Goal: Task Accomplishment & Management: Manage account settings

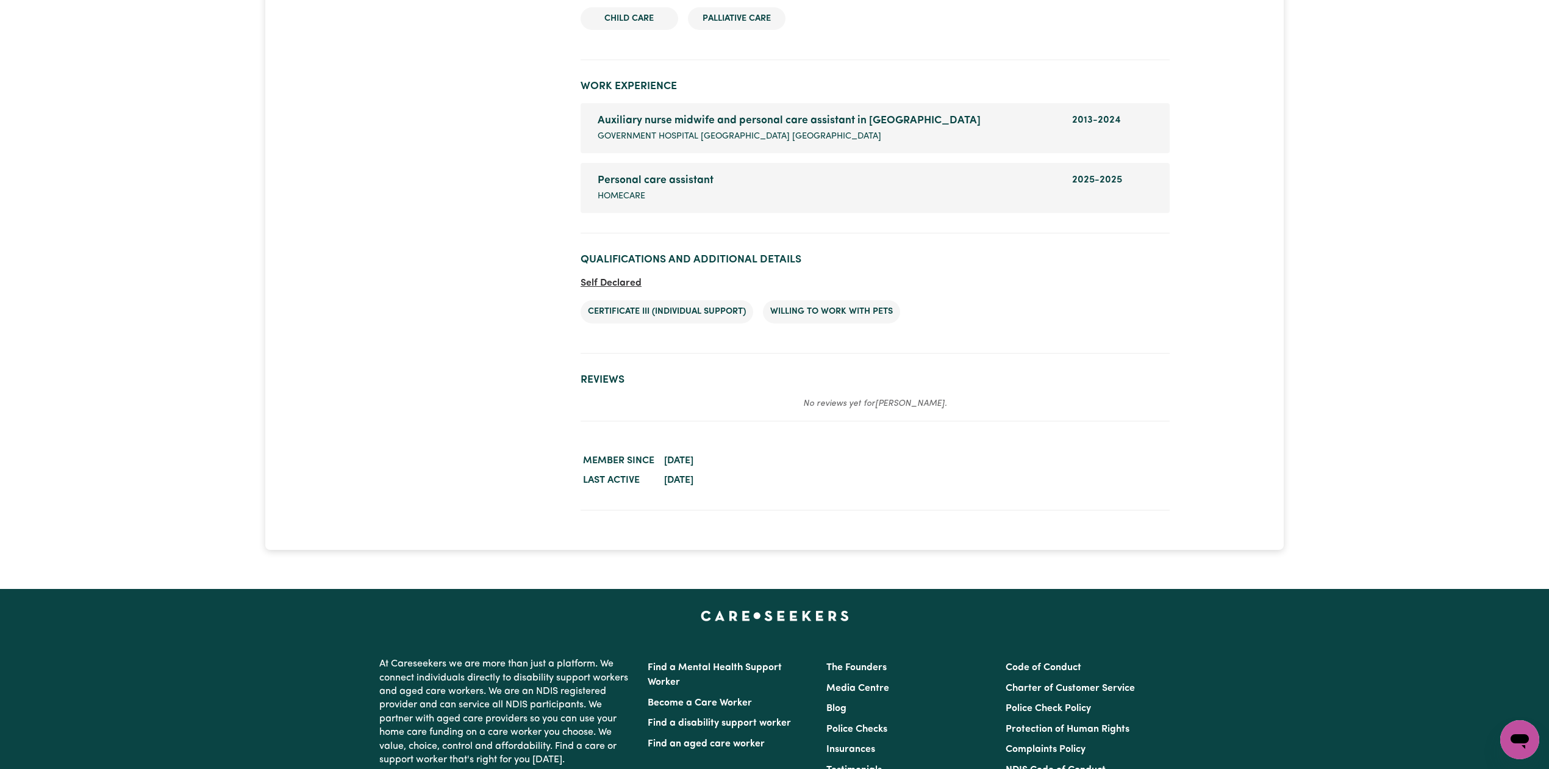
scroll to position [1688, 0]
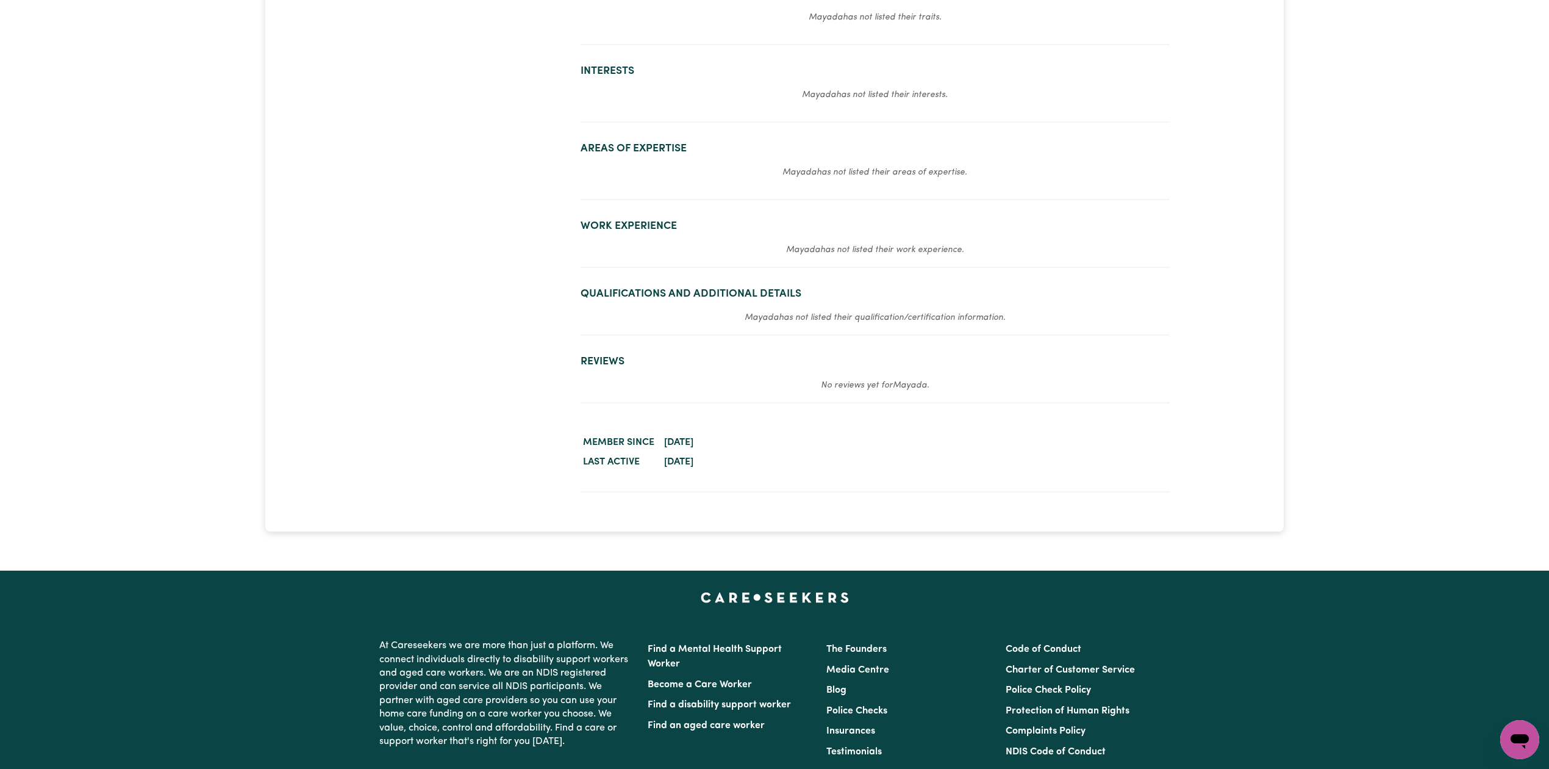
scroll to position [406, 0]
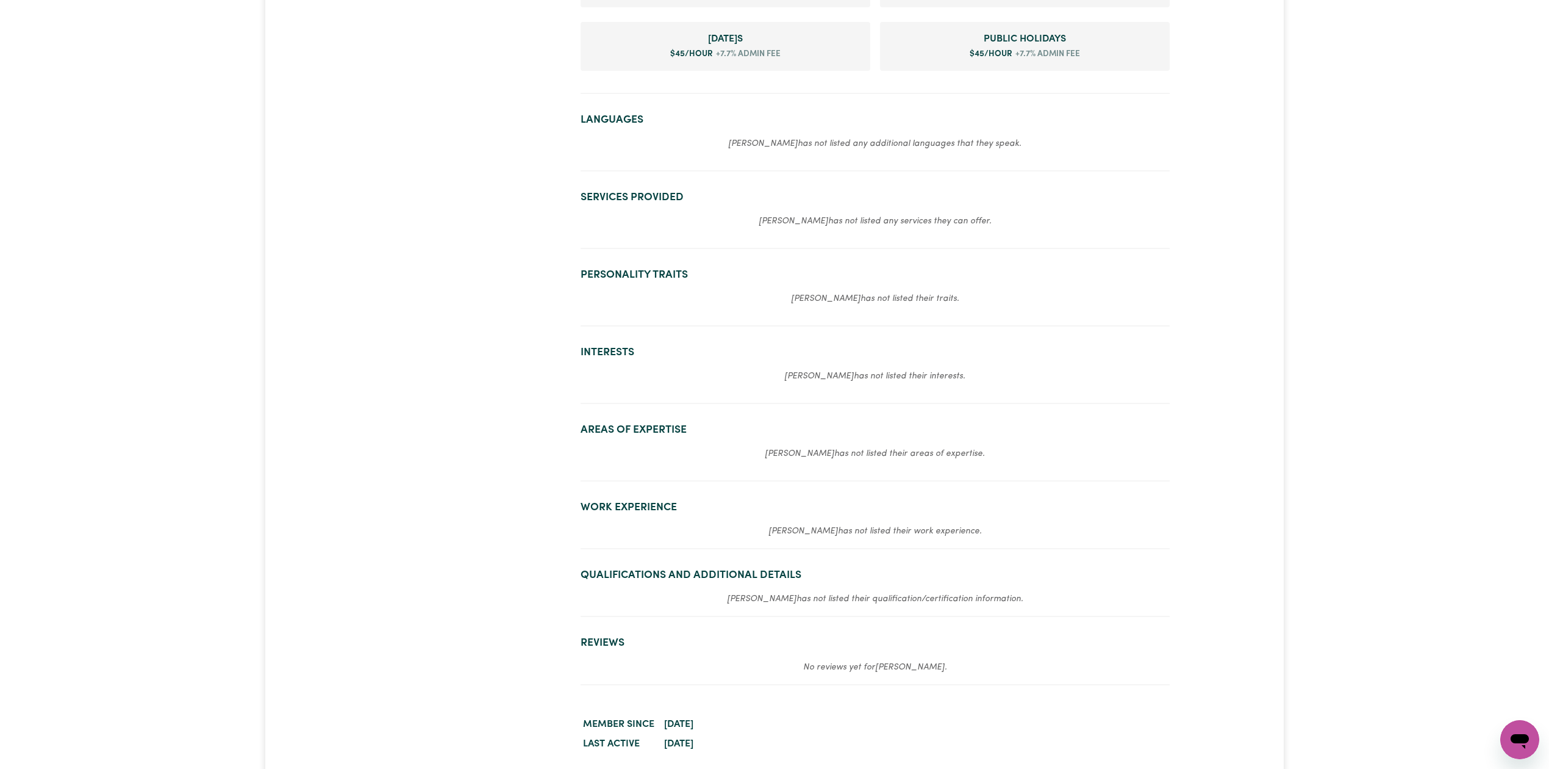
scroll to position [976, 0]
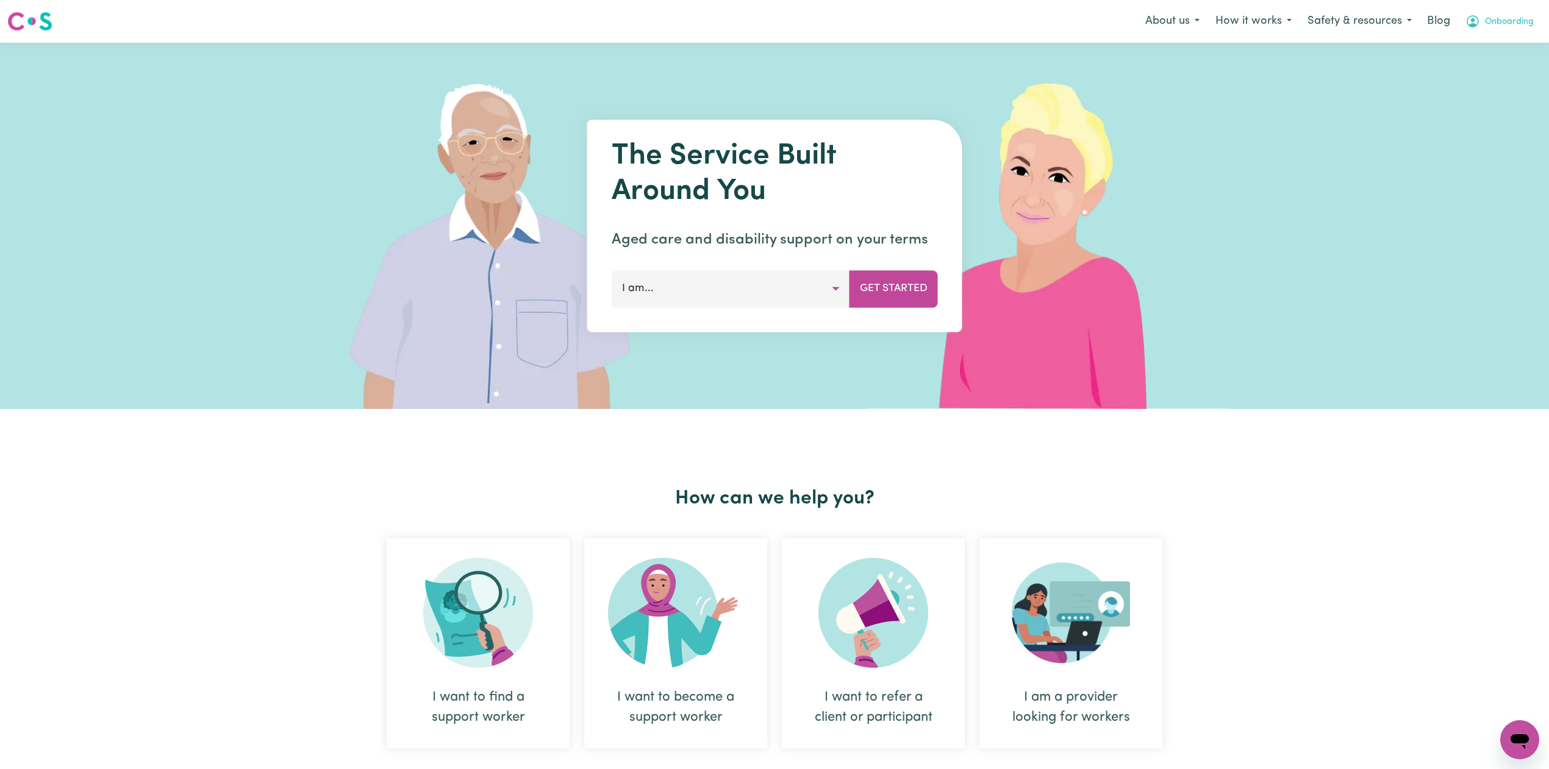
click at [1486, 30] on button "Onboarding" at bounding box center [1500, 22] width 84 height 26
click at [1475, 61] on link "Logout" at bounding box center [1493, 70] width 96 height 23
click at [1509, 20] on link "Login" at bounding box center [1521, 21] width 42 height 27
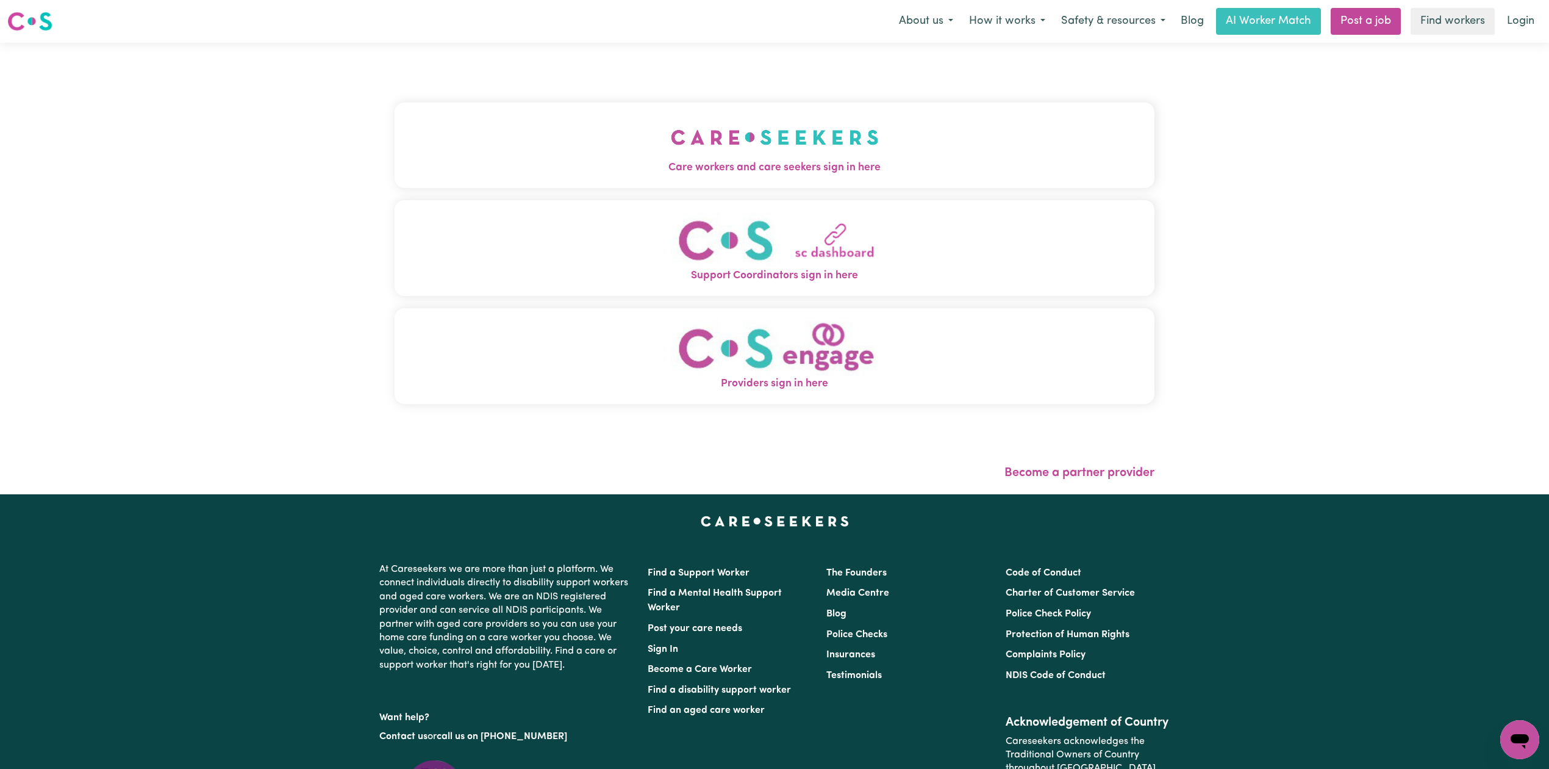
click at [598, 106] on button "Care workers and care seekers sign in here" at bounding box center [775, 144] width 760 height 85
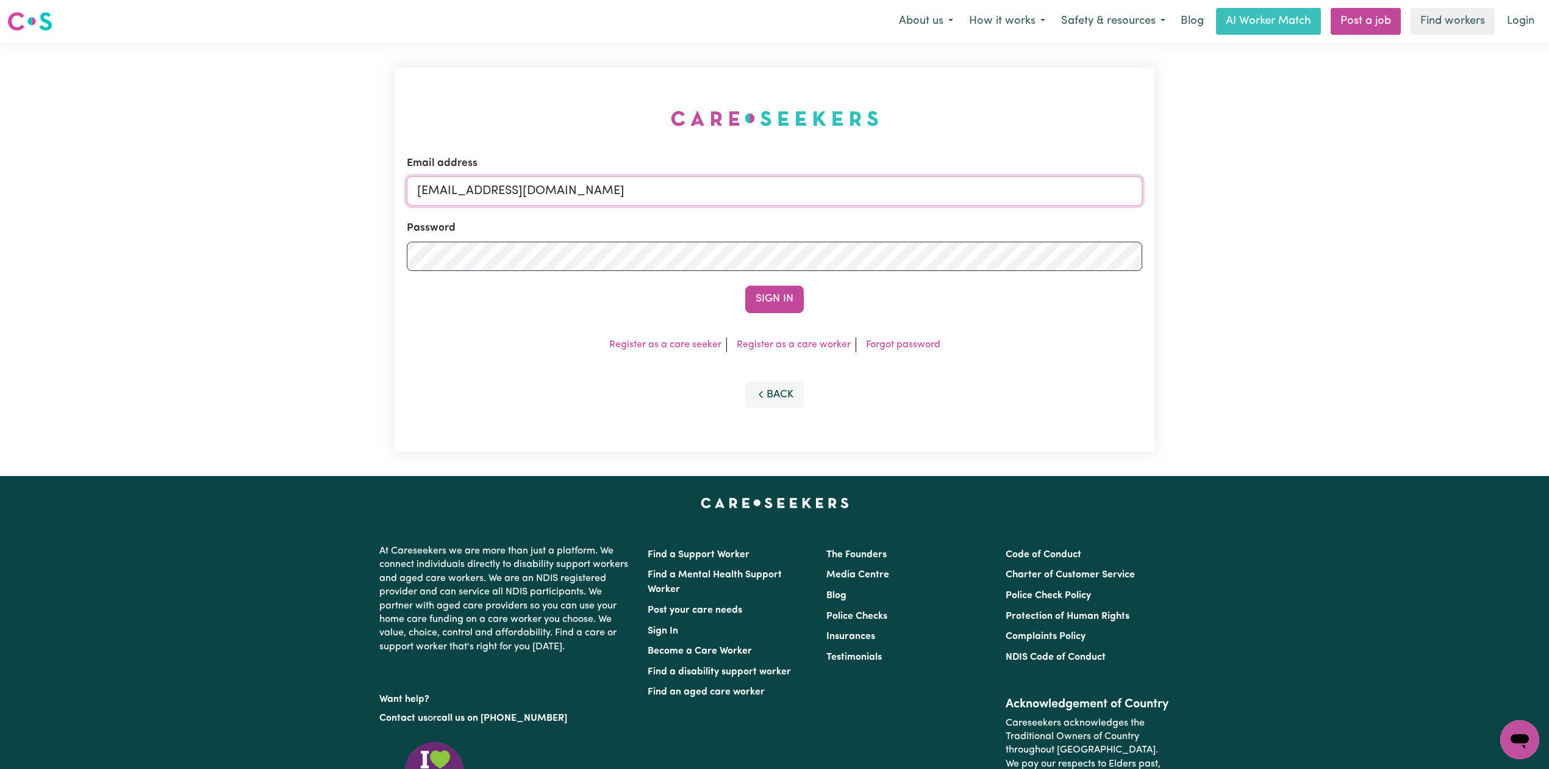
click at [630, 195] on input "onboardingcs@careseekers.com.au" at bounding box center [775, 190] width 736 height 29
drag, startPoint x: 481, startPoint y: 188, endPoint x: 893, endPoint y: 220, distance: 413.0
click at [893, 220] on form "Email address Superuser~jaabust@gmail.com Password Sign In" at bounding box center [775, 234] width 736 height 157
type input "Superuser~jaabust@gmail.com"
click at [781, 310] on button "Sign In" at bounding box center [774, 298] width 59 height 27
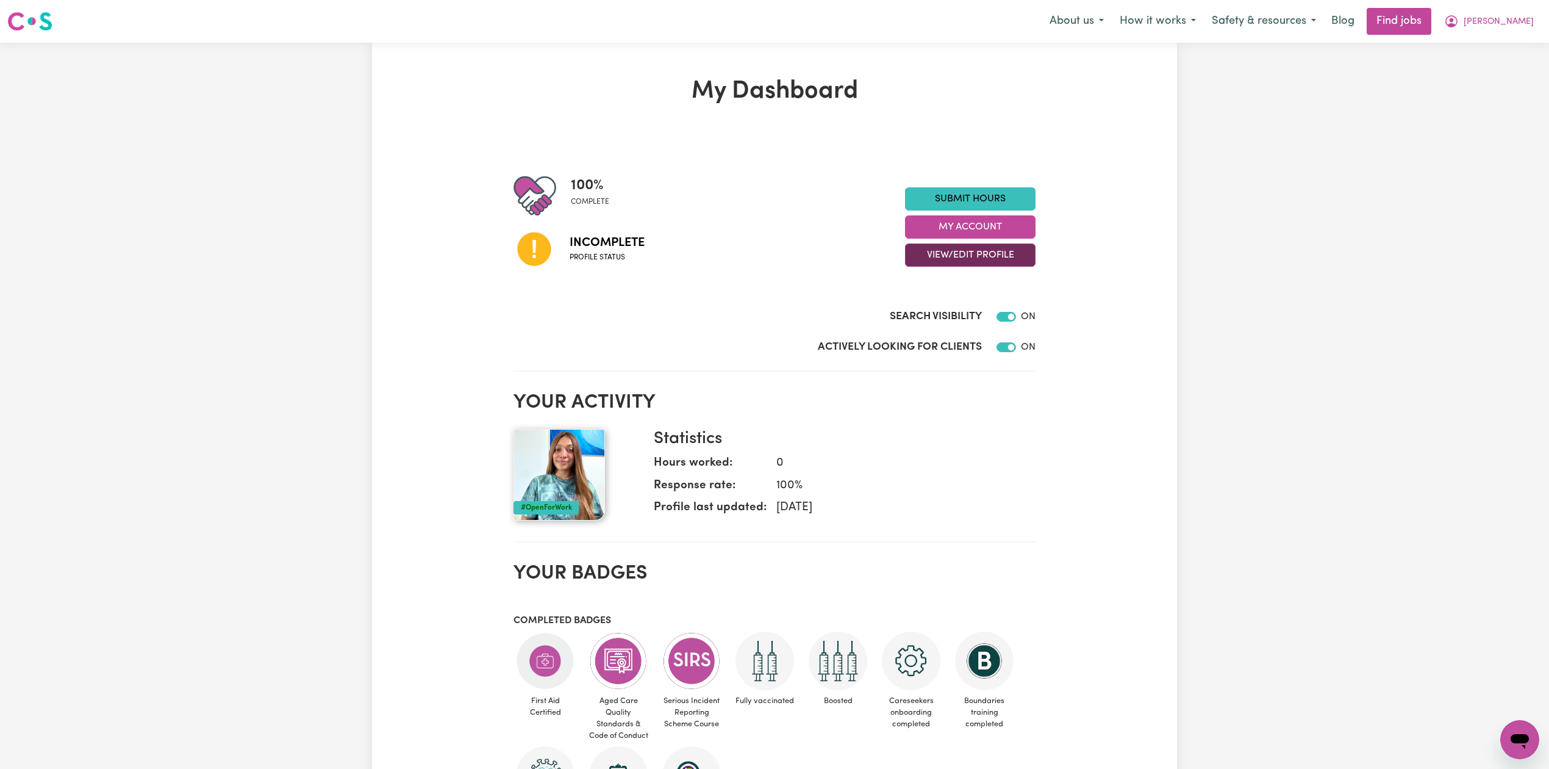
click at [1006, 254] on button "View/Edit Profile" at bounding box center [970, 254] width 131 height 23
click at [938, 305] on link "Edit Profile" at bounding box center [963, 310] width 114 height 24
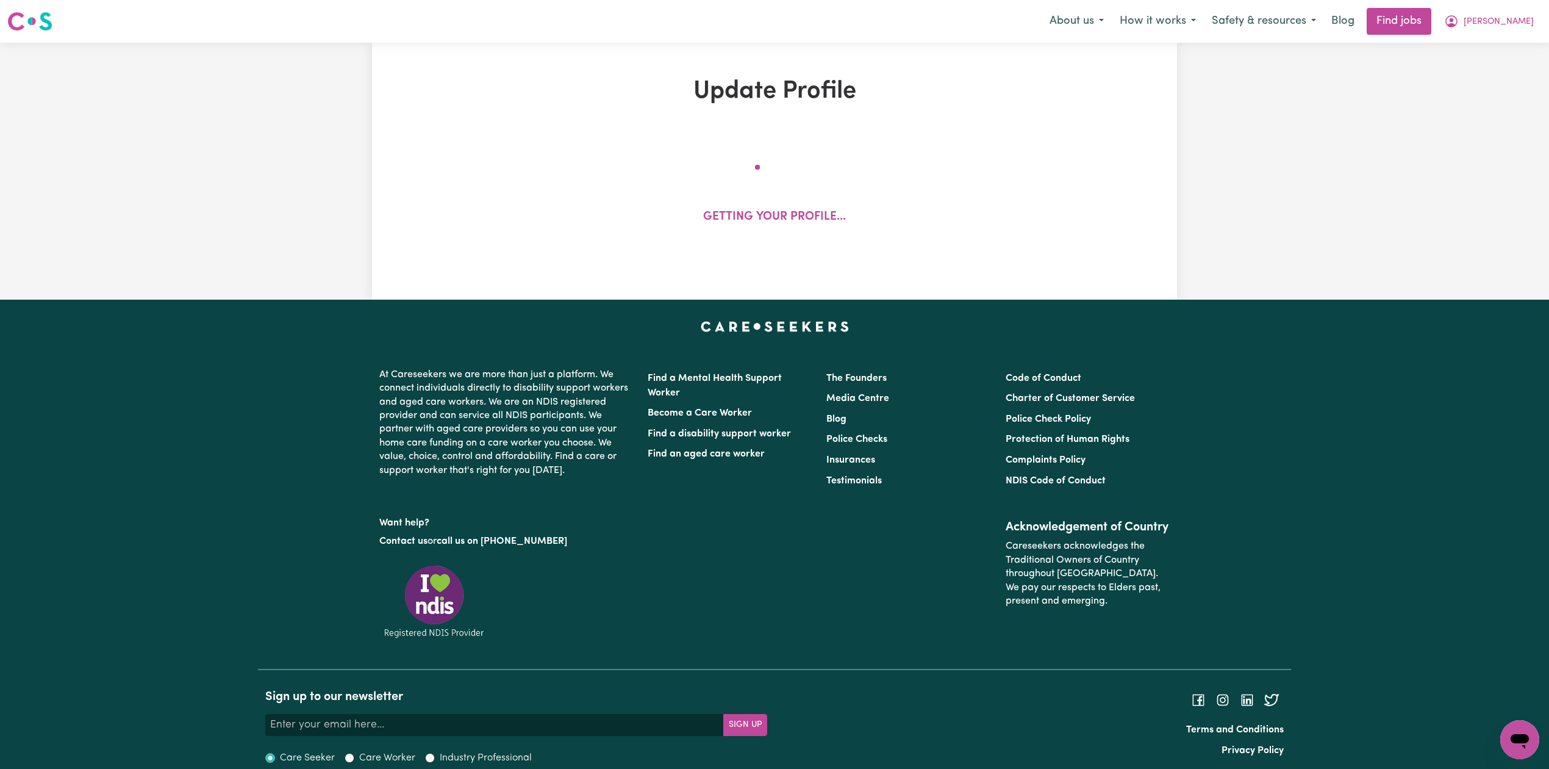
select select "female"
select select "Temporary Work Visa"
select select "Studying a healthcare related degree or qualification"
select select "55"
select select "85"
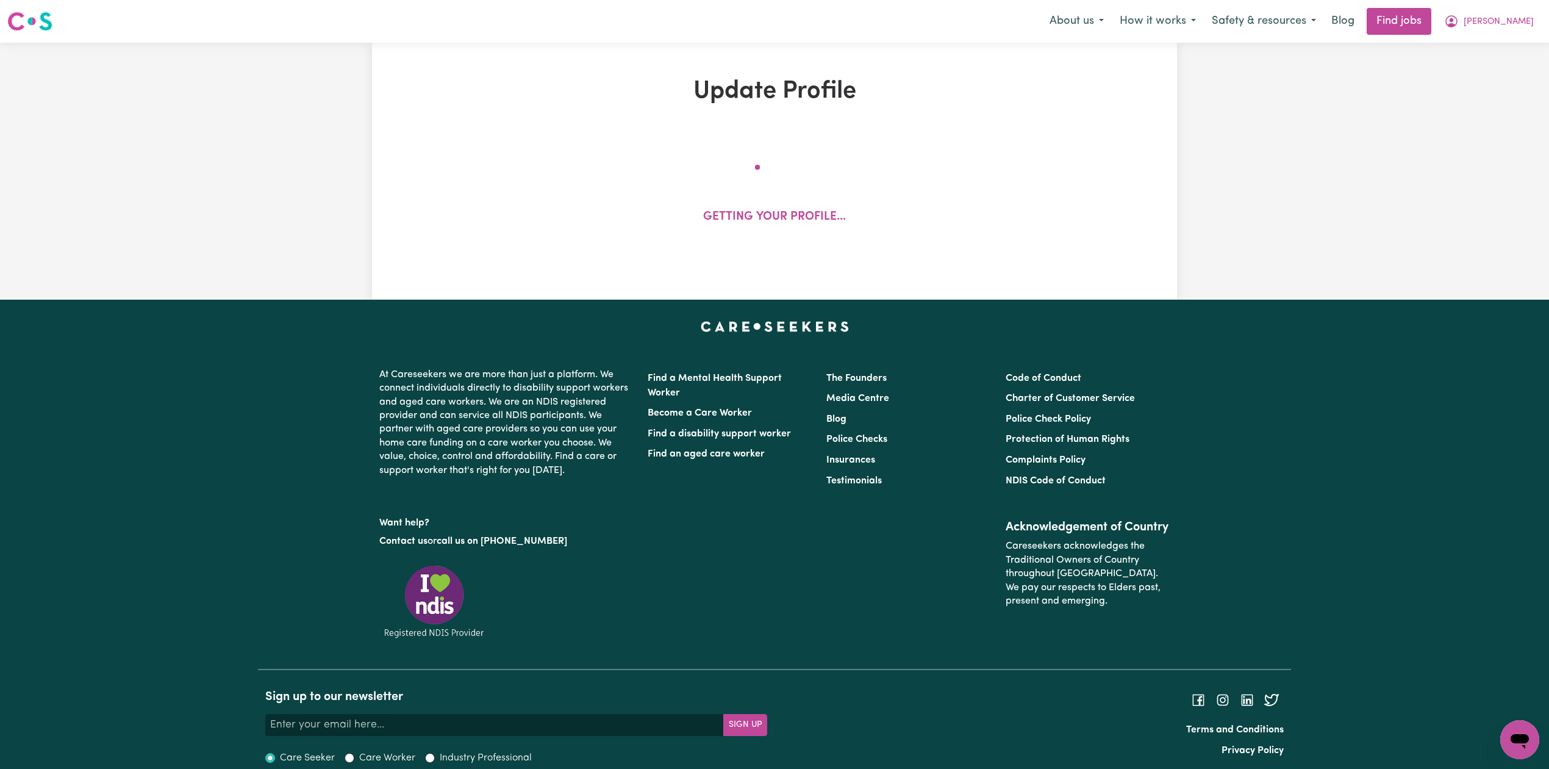
select select "95"
select select "130"
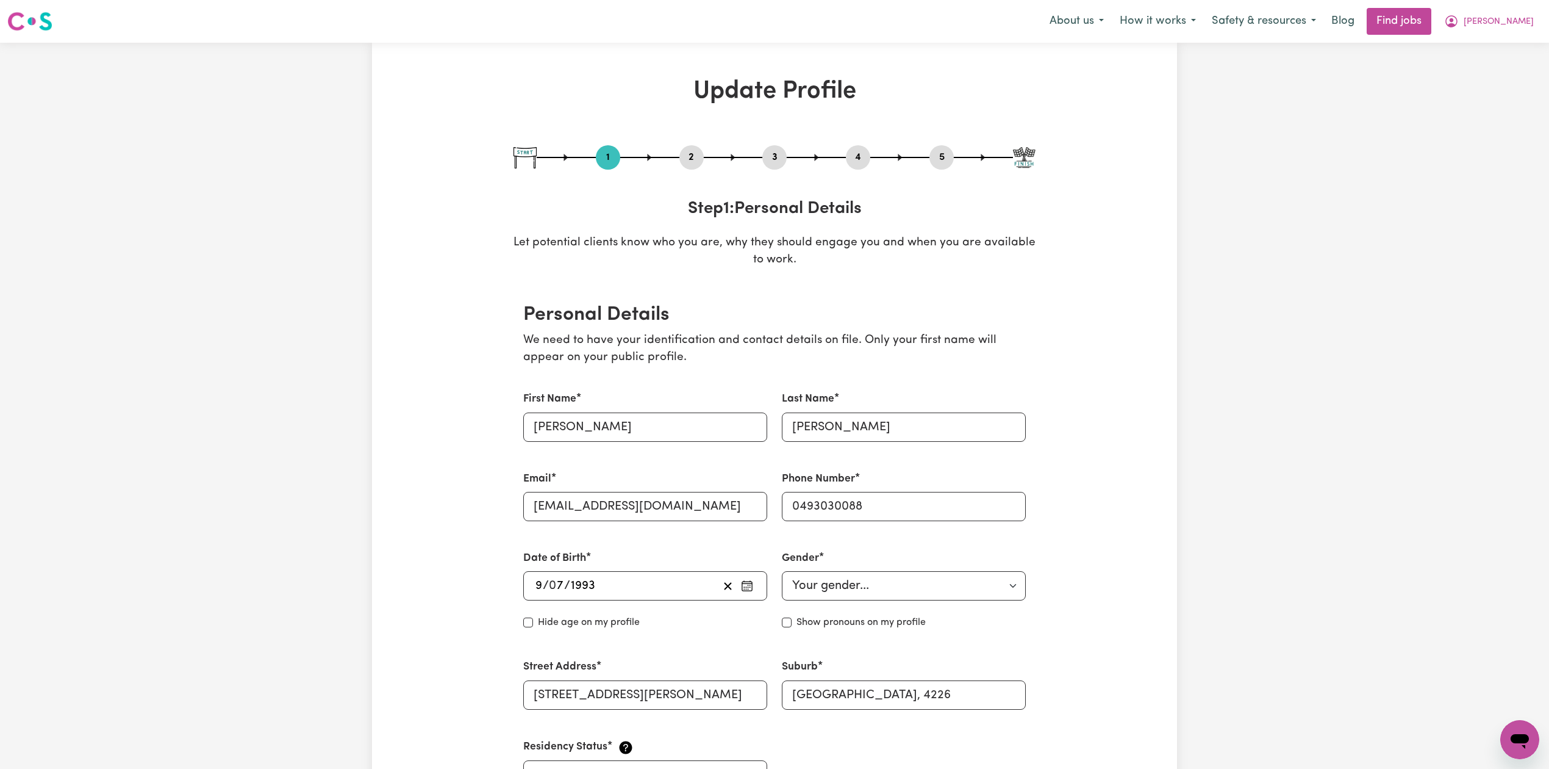
click at [687, 157] on button "2" at bounding box center [692, 157] width 24 height 16
